Goal: Task Accomplishment & Management: Manage account settings

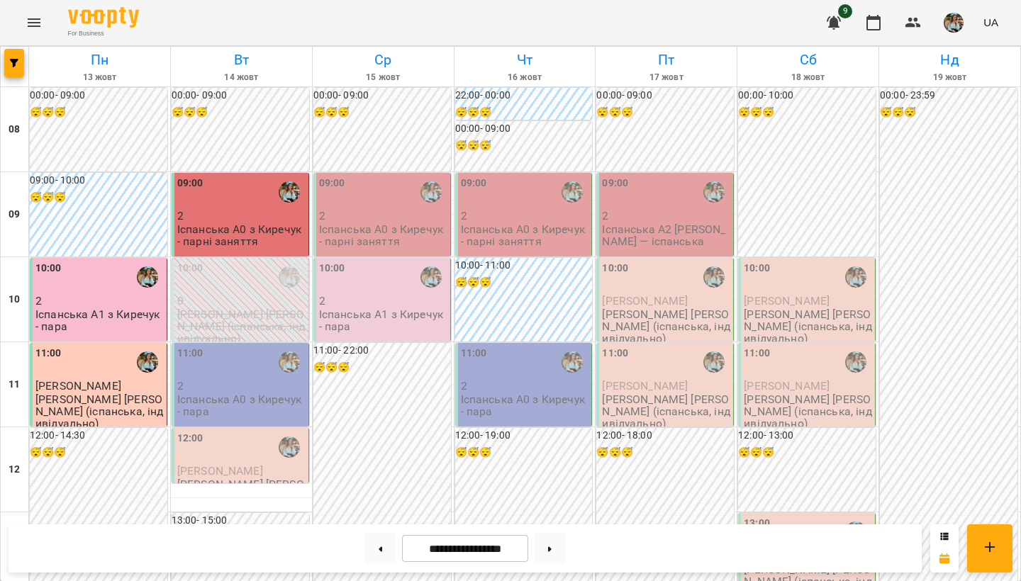
scroll to position [128, 0]
click at [234, 380] on p "2" at bounding box center [241, 386] width 128 height 12
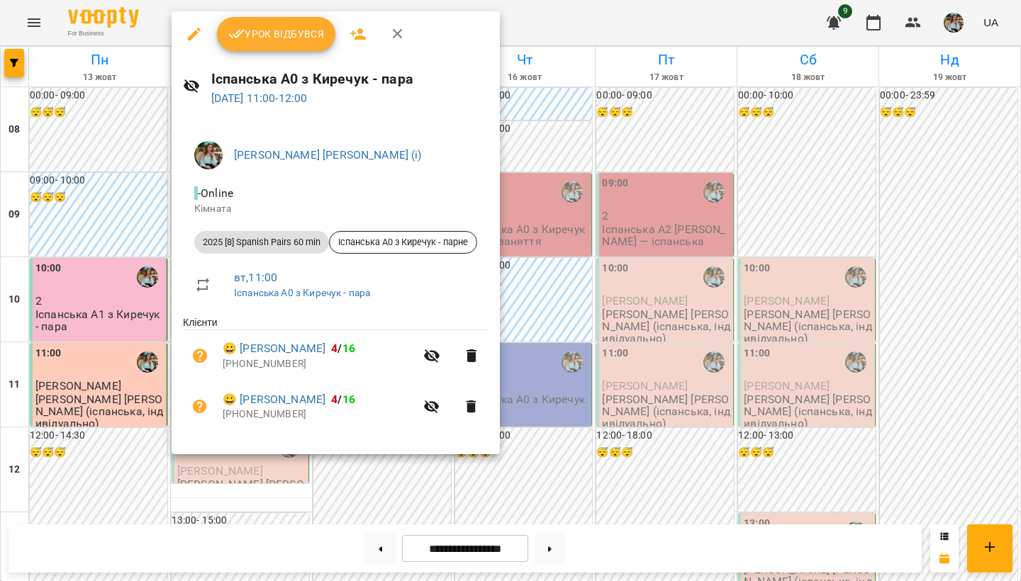
click at [288, 45] on button "Урок відбувся" at bounding box center [276, 34] width 119 height 34
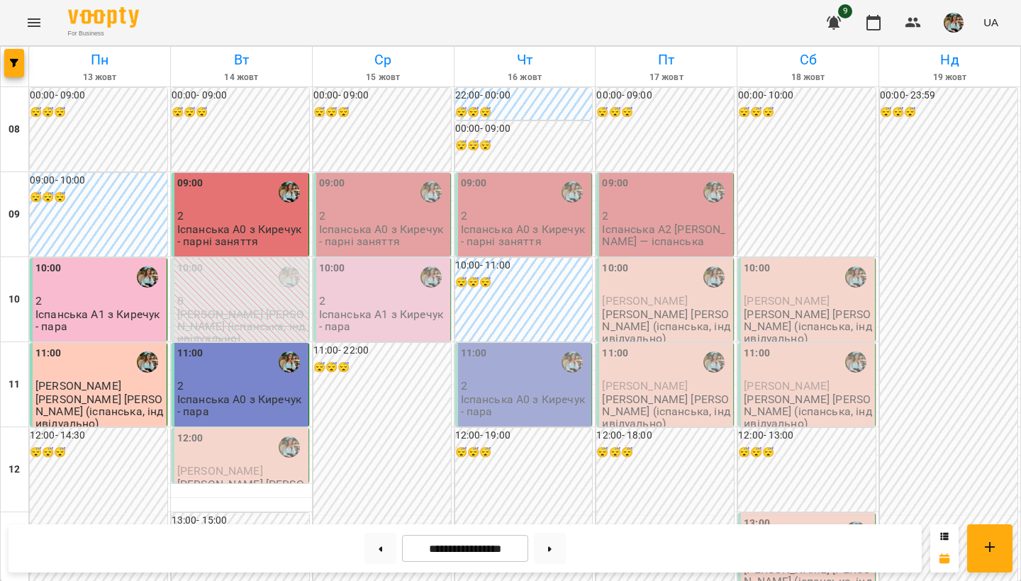
scroll to position [294, 0]
click at [203, 431] on div "12:00" at bounding box center [241, 447] width 128 height 33
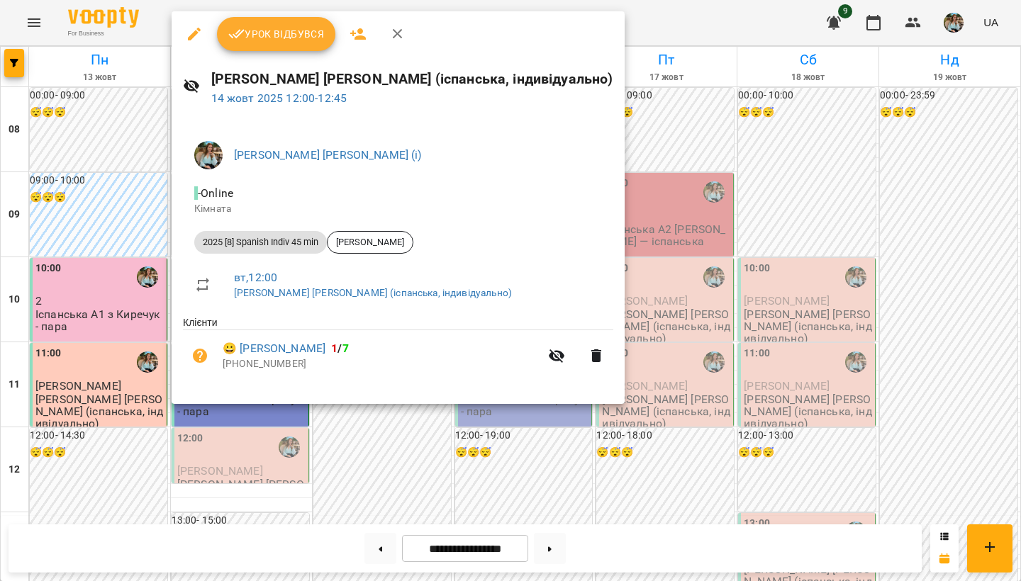
click at [270, 37] on span "Урок відбувся" at bounding box center [276, 34] width 96 height 17
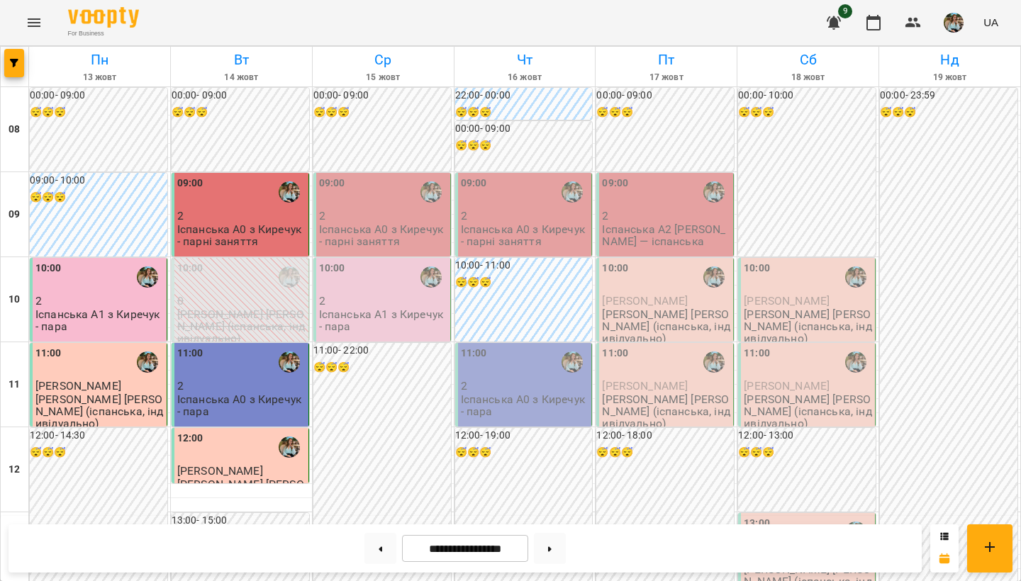
click at [954, 37] on button "button" at bounding box center [953, 22] width 37 height 37
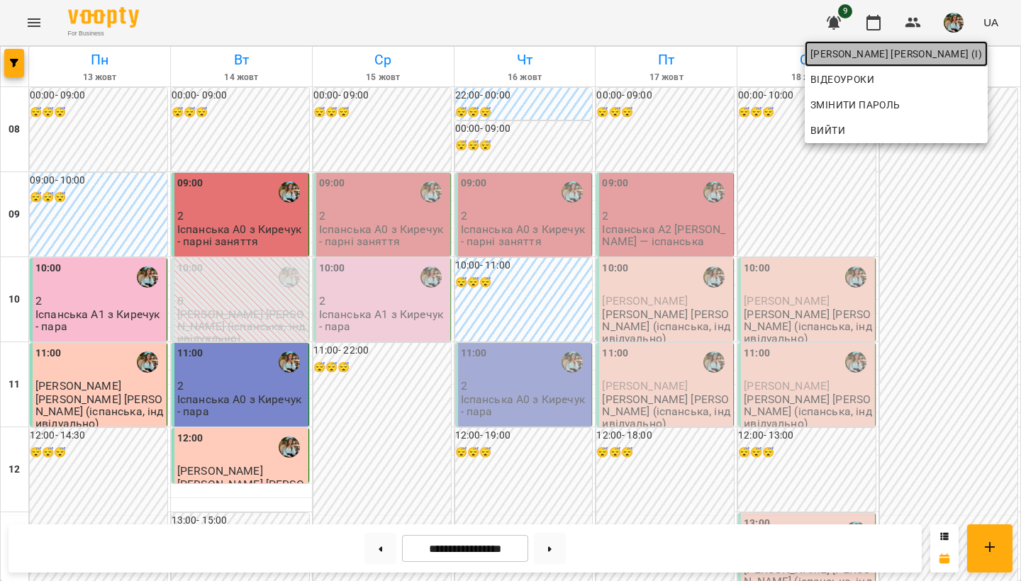
click at [942, 53] on span "[PERSON_NAME] [PERSON_NAME] (і)" at bounding box center [896, 53] width 172 height 17
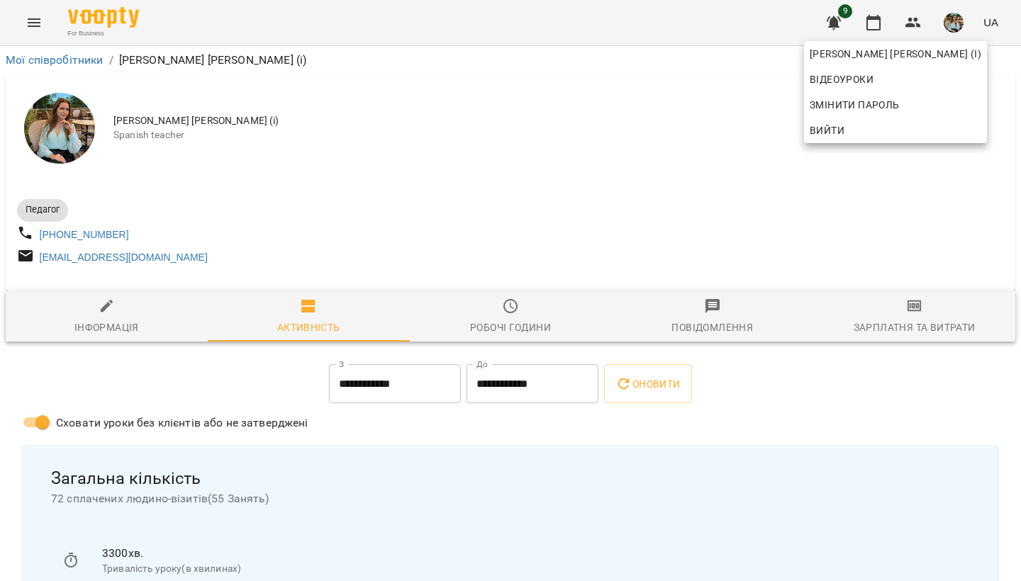
click at [519, 185] on div at bounding box center [510, 290] width 1021 height 581
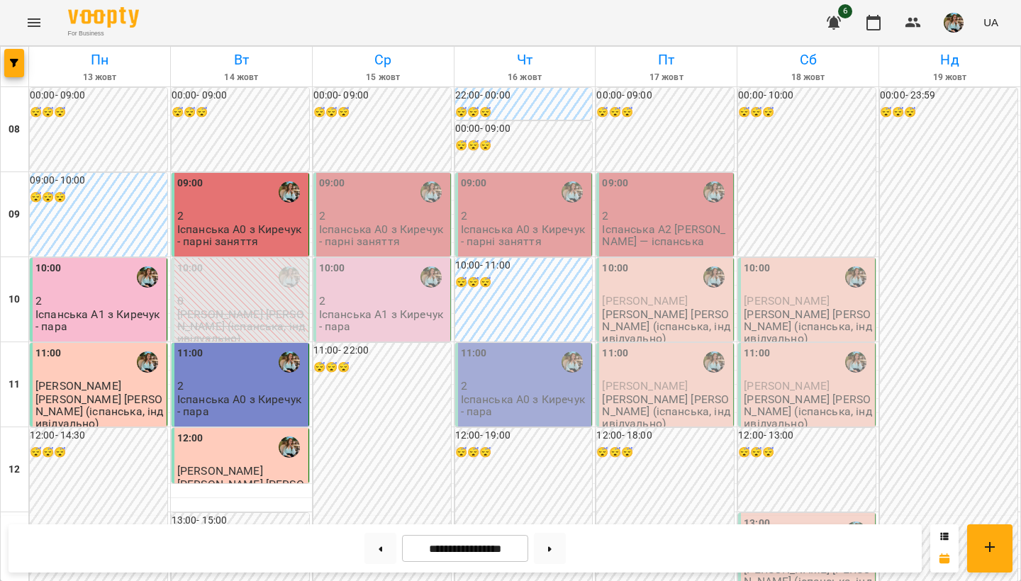
scroll to position [560, 0]
click at [552, 559] on button at bounding box center [550, 548] width 32 height 31
type input "**********"
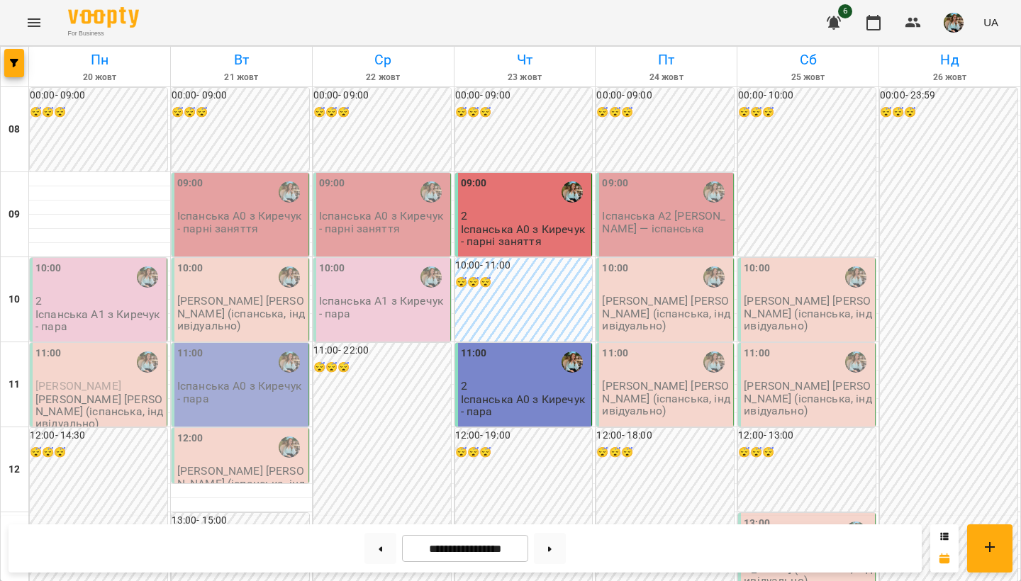
scroll to position [345, 0]
